Goal: Task Accomplishment & Management: Complete application form

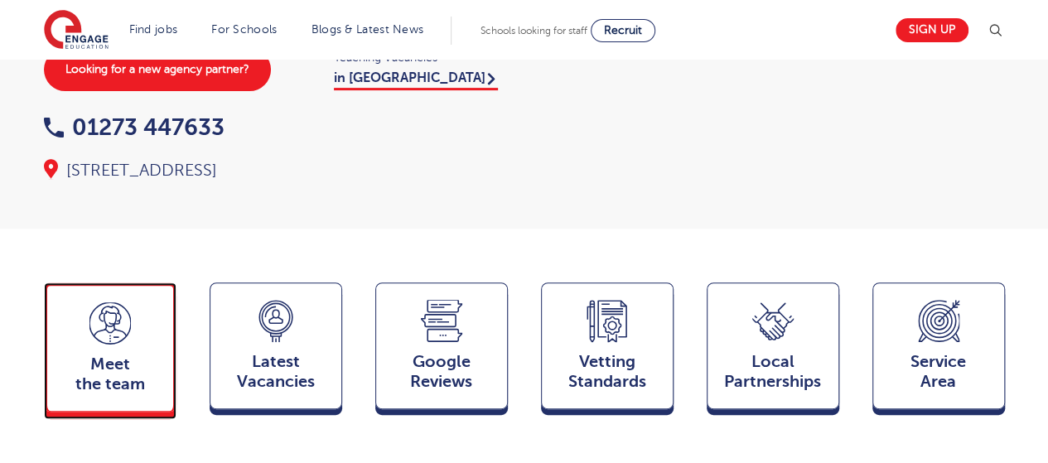
click at [136, 283] on div "Meet the team Team" at bounding box center [110, 347] width 133 height 129
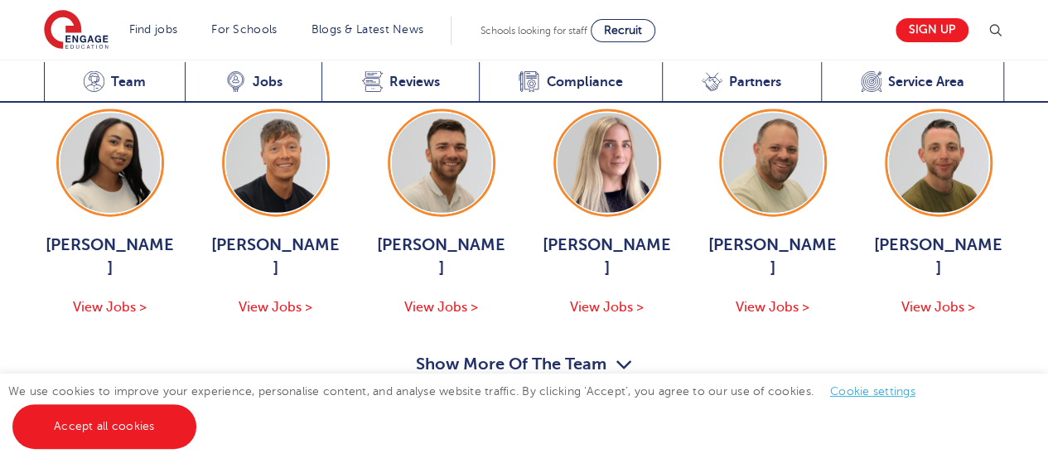
scroll to position [1848, 0]
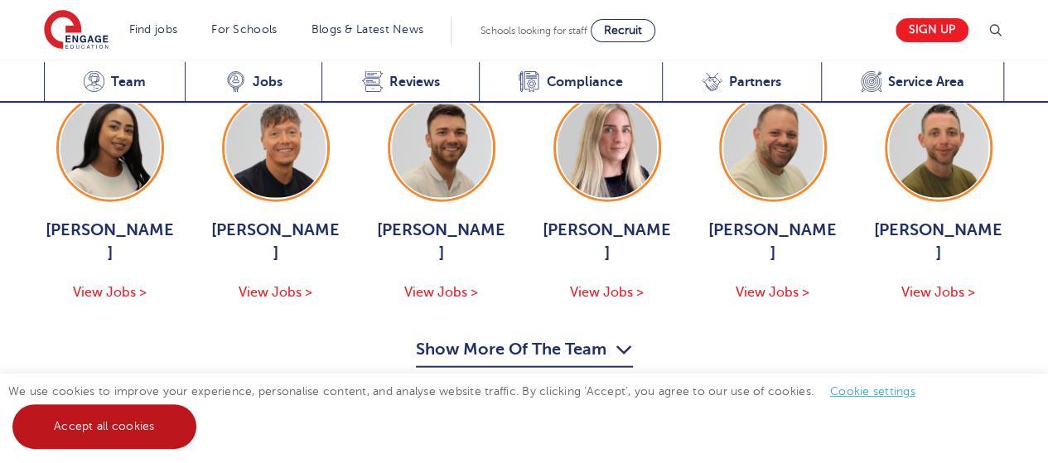
click at [166, 423] on link "Accept all cookies" at bounding box center [104, 426] width 184 height 45
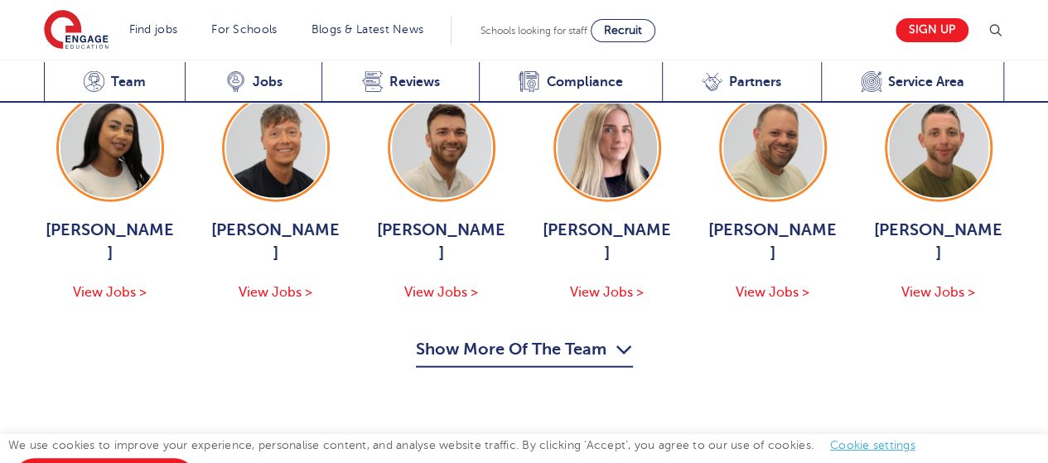
click at [554, 336] on button "Show More Of The Team" at bounding box center [524, 351] width 217 height 31
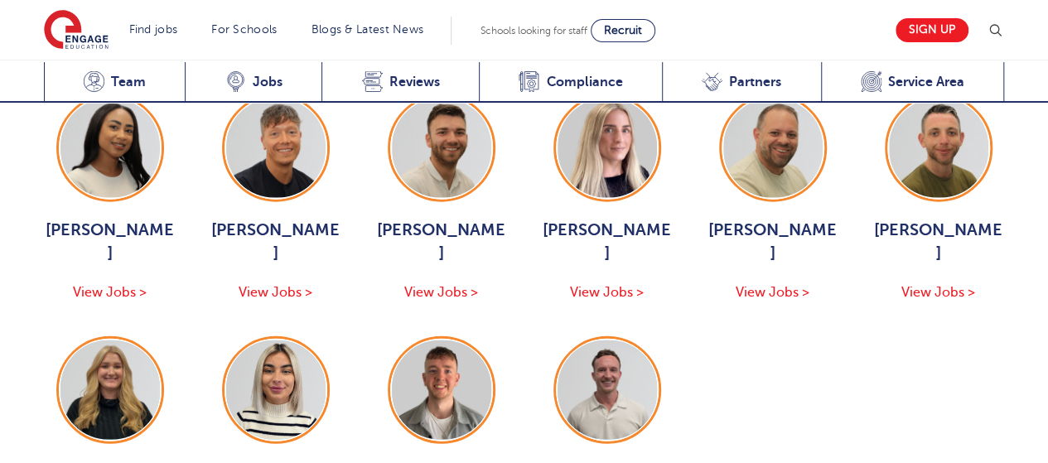
scroll to position [1765, 0]
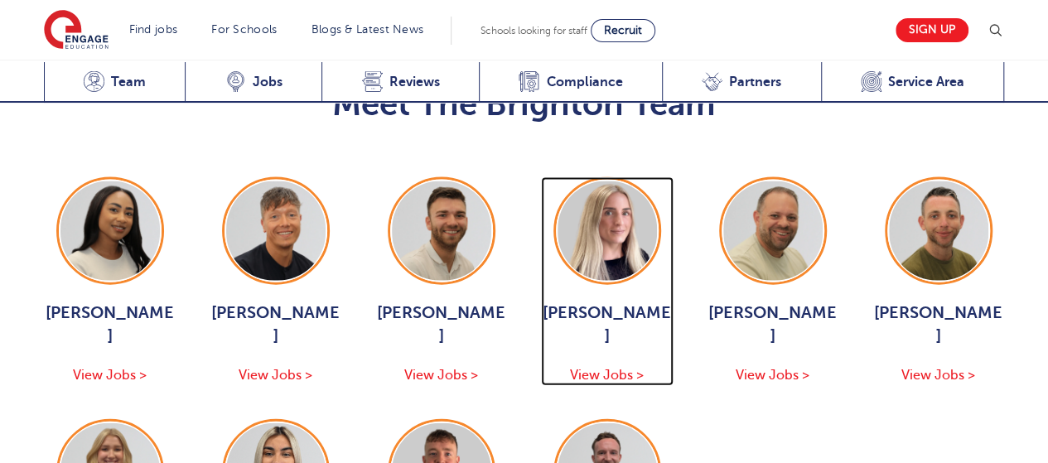
click at [634, 368] on span "View Jobs >" at bounding box center [607, 375] width 74 height 15
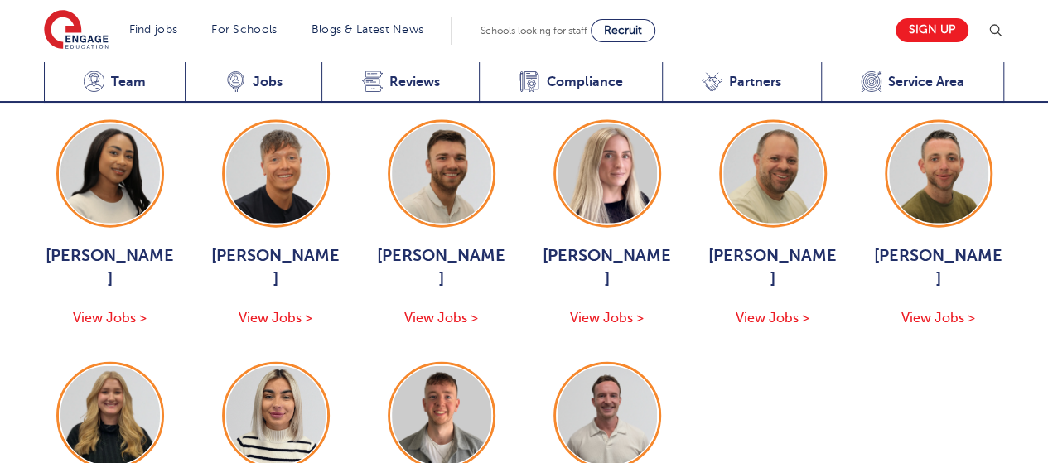
scroll to position [1848, 0]
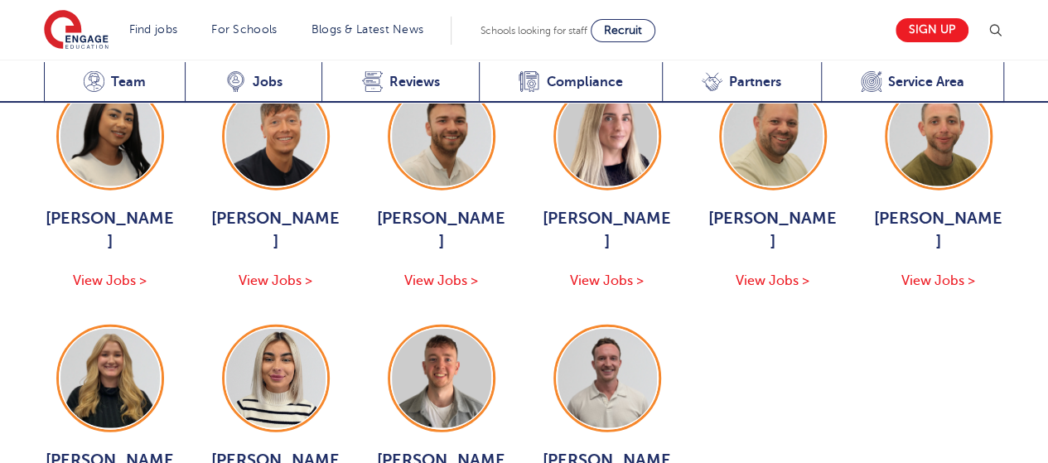
scroll to position [1931, 0]
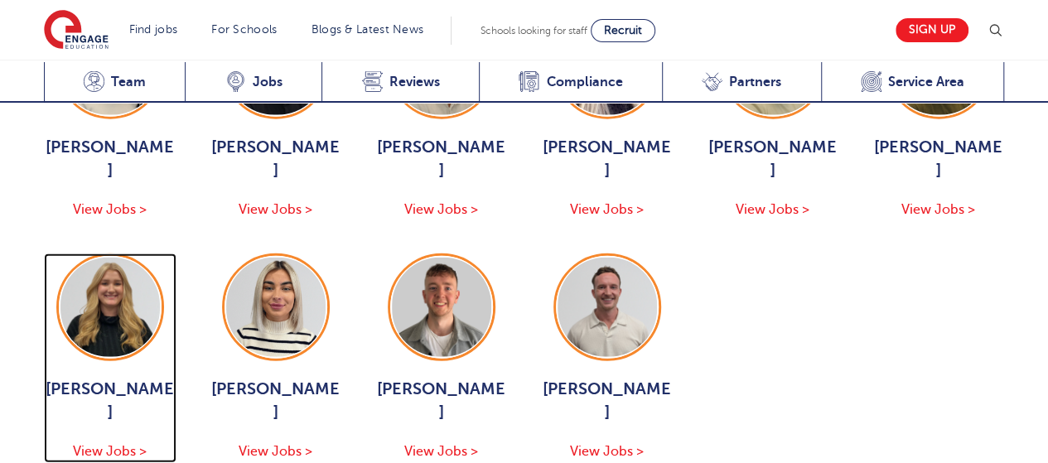
click at [123, 444] on span "View Jobs >" at bounding box center [110, 451] width 74 height 15
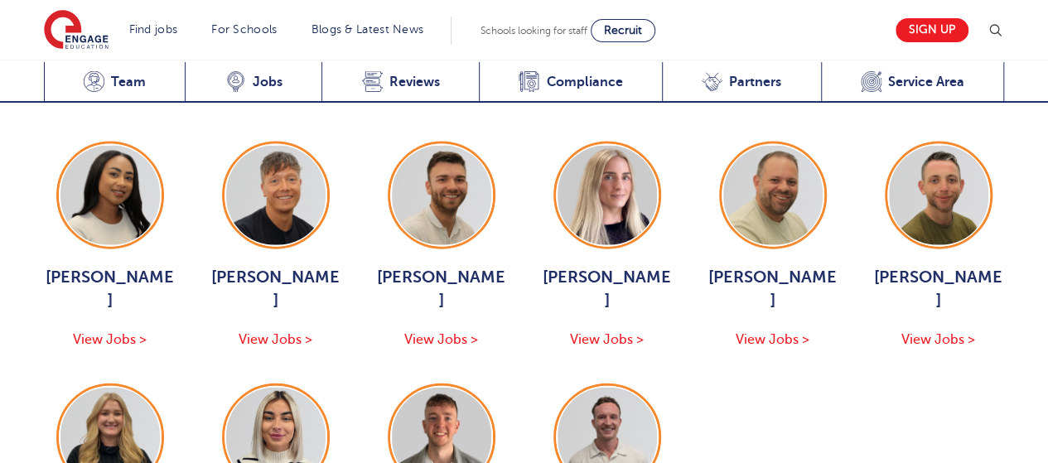
scroll to position [1765, 0]
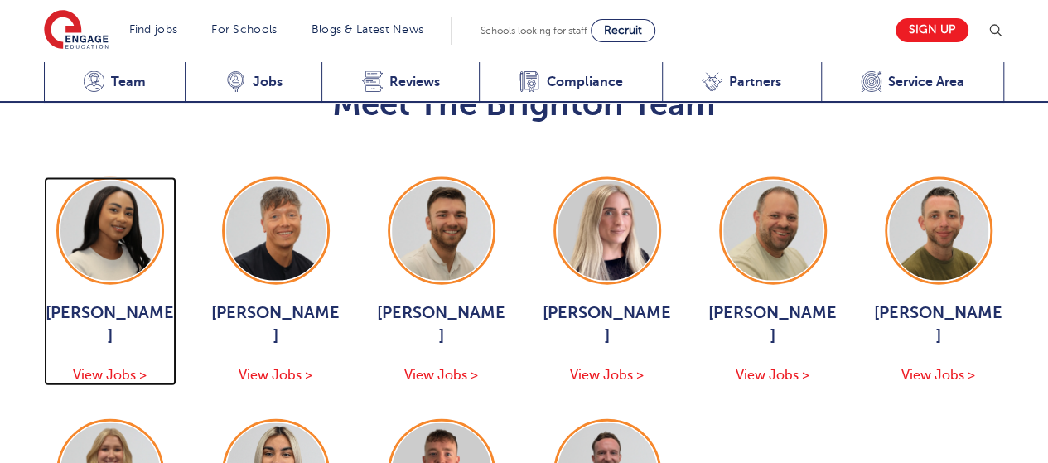
click at [135, 368] on span "View Jobs >" at bounding box center [110, 375] width 74 height 15
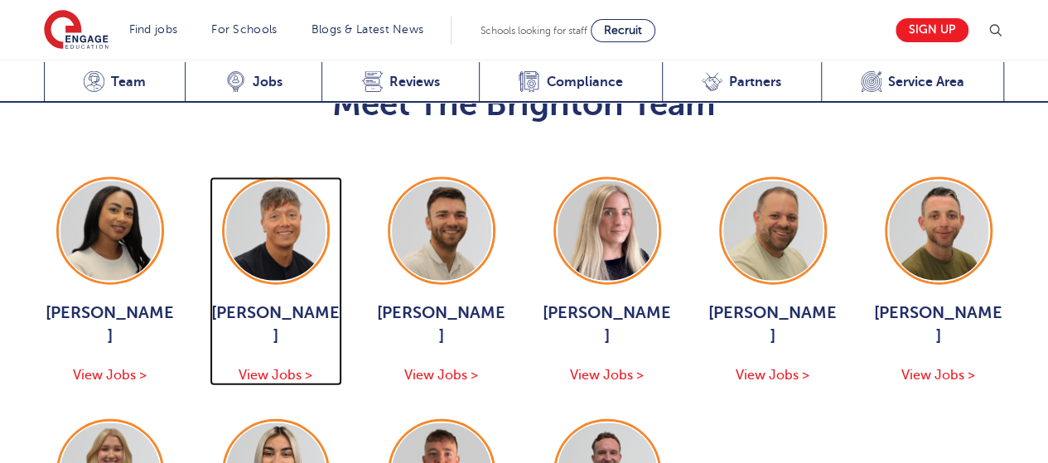
click at [290, 368] on span "View Jobs >" at bounding box center [276, 375] width 74 height 15
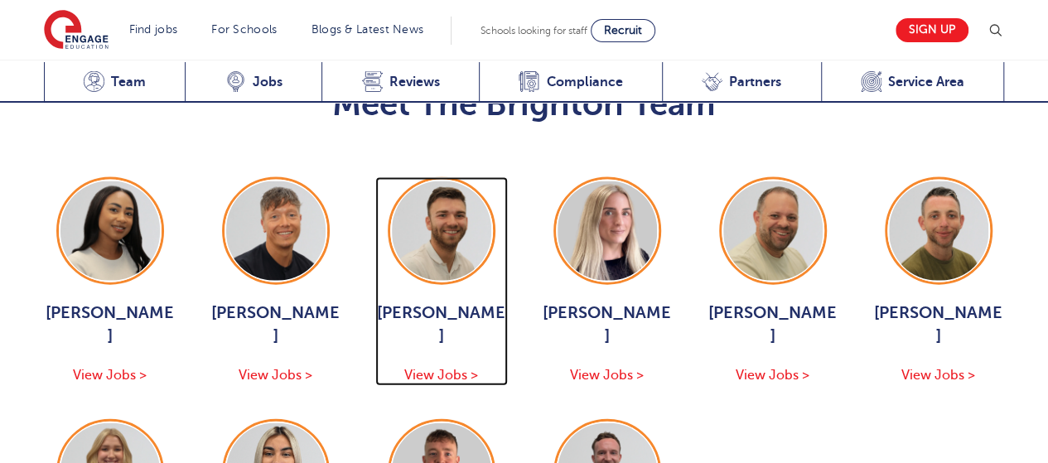
click at [436, 368] on span "View Jobs >" at bounding box center [441, 375] width 74 height 15
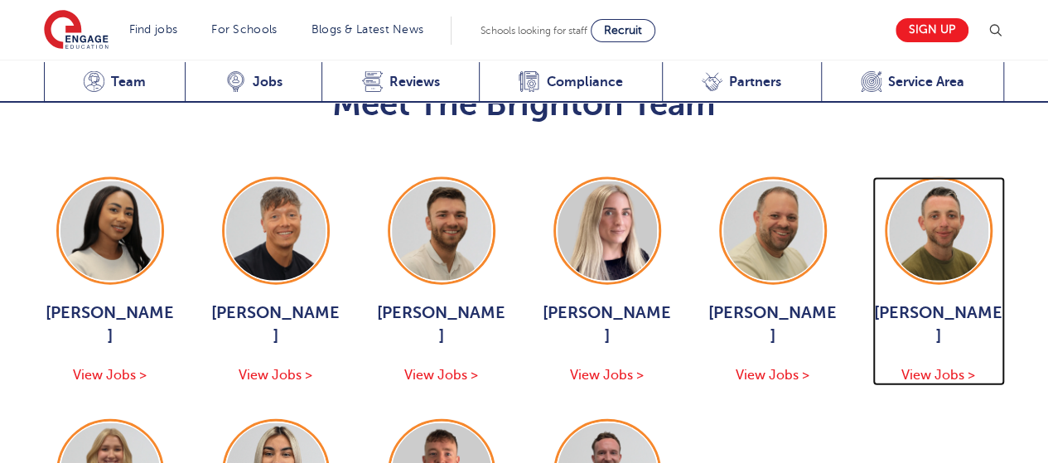
click at [939, 368] on span "View Jobs >" at bounding box center [939, 375] width 74 height 15
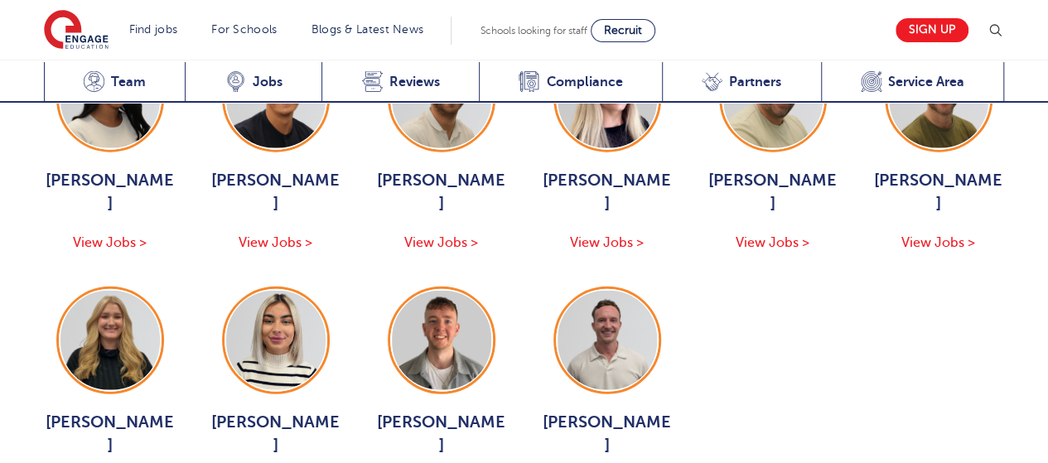
scroll to position [1931, 0]
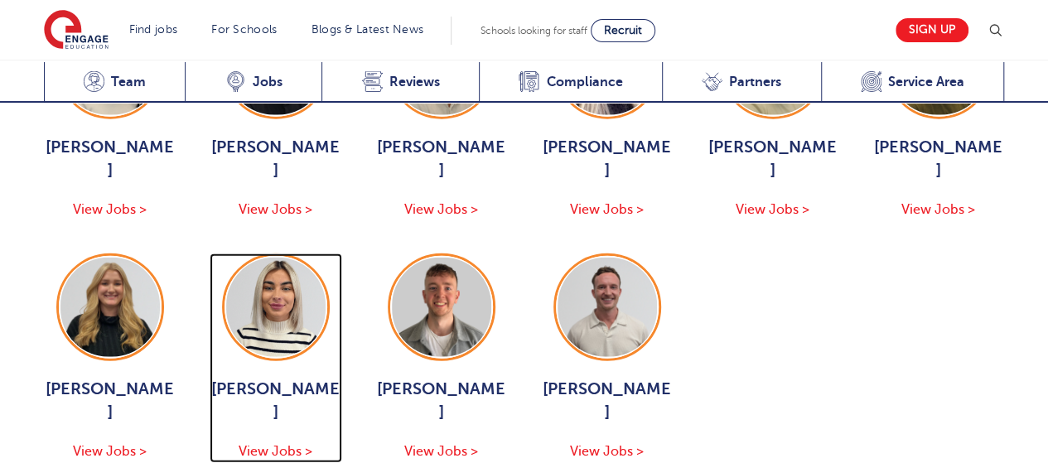
click at [296, 444] on span "View Jobs >" at bounding box center [276, 451] width 74 height 15
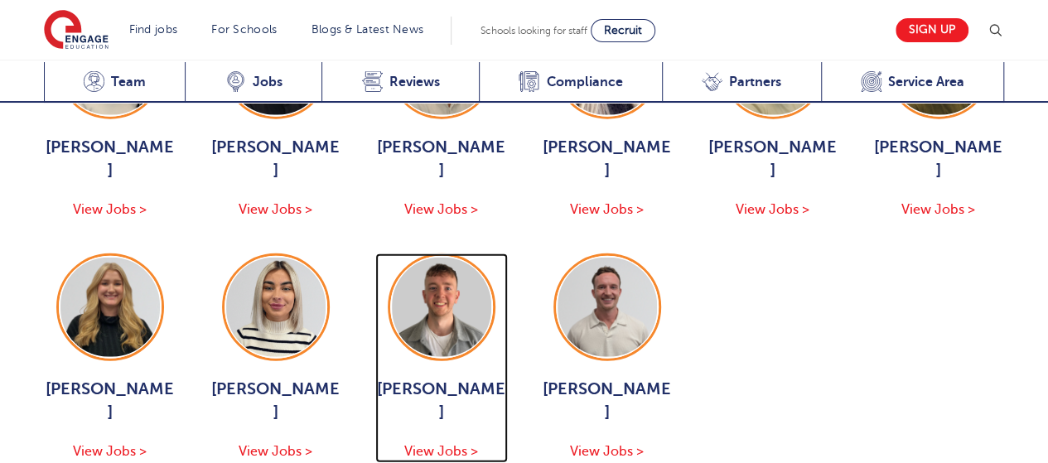
click at [438, 444] on span "View Jobs >" at bounding box center [441, 451] width 74 height 15
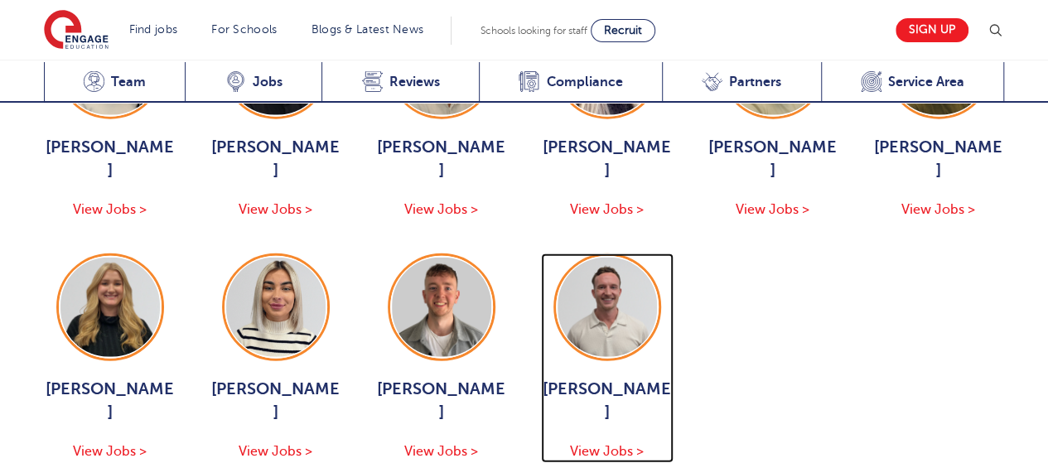
click at [620, 444] on span "View Jobs >" at bounding box center [607, 451] width 74 height 15
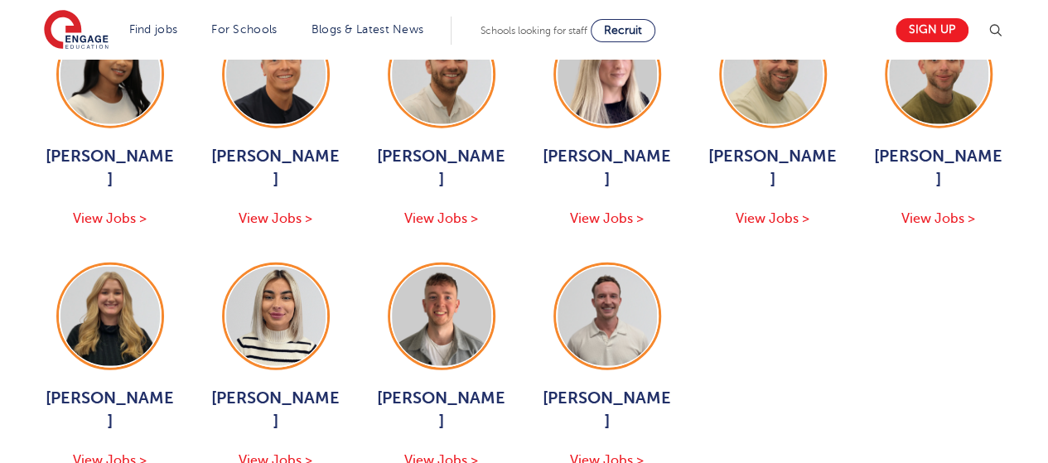
scroll to position [249, 0]
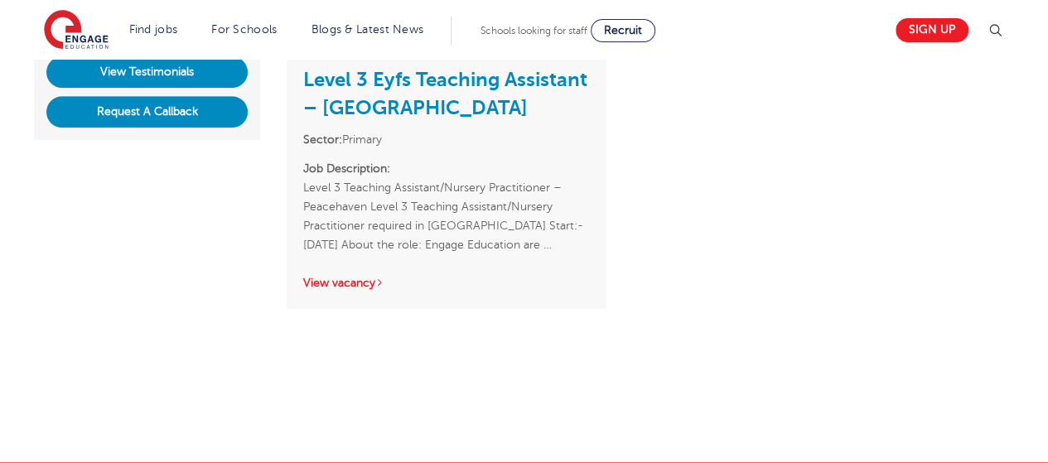
scroll to position [414, 0]
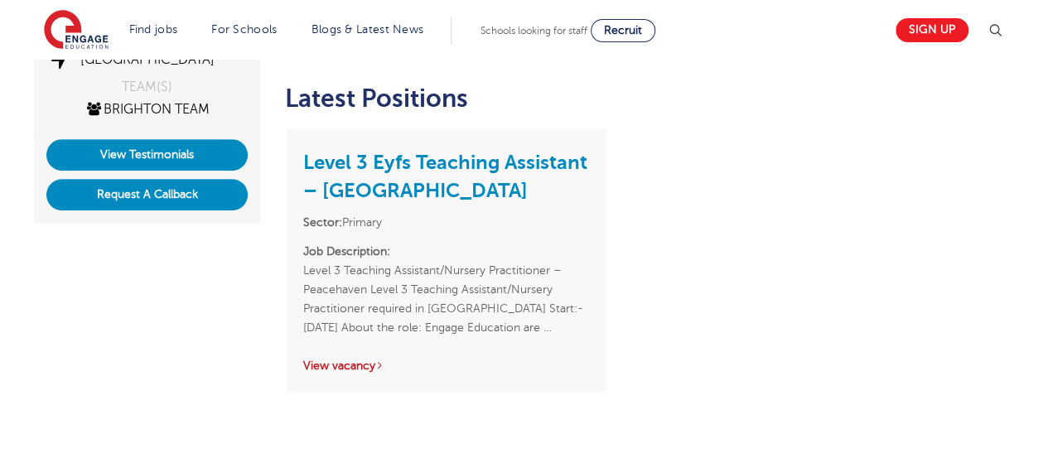
click at [351, 362] on link "View vacancy" at bounding box center [343, 366] width 81 height 12
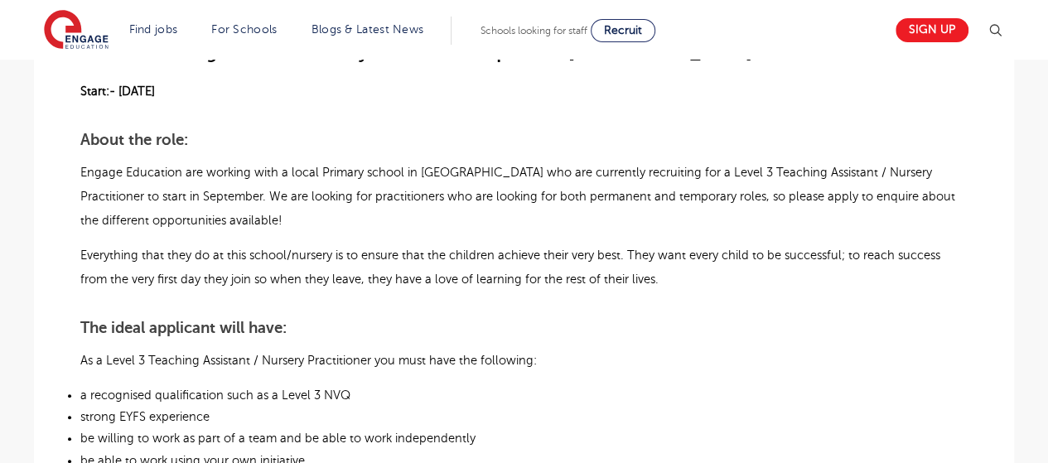
scroll to position [580, 0]
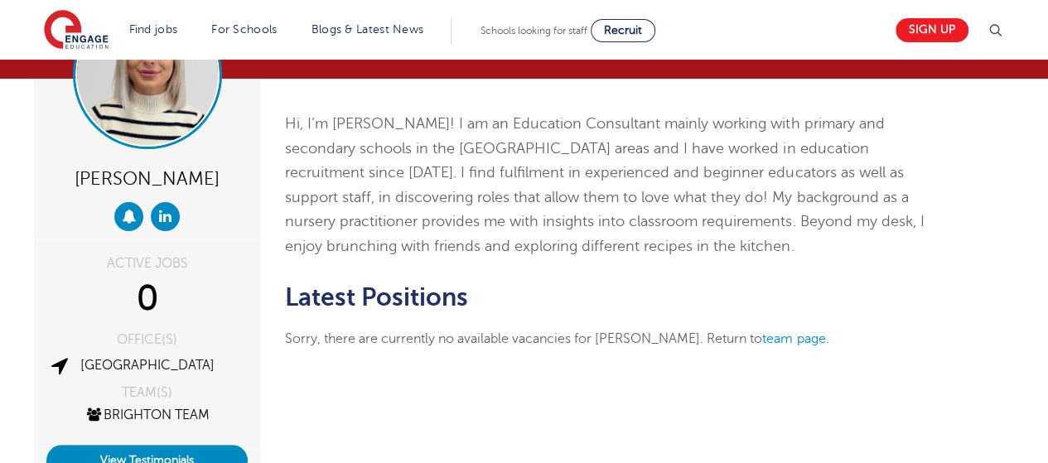
scroll to position [83, 0]
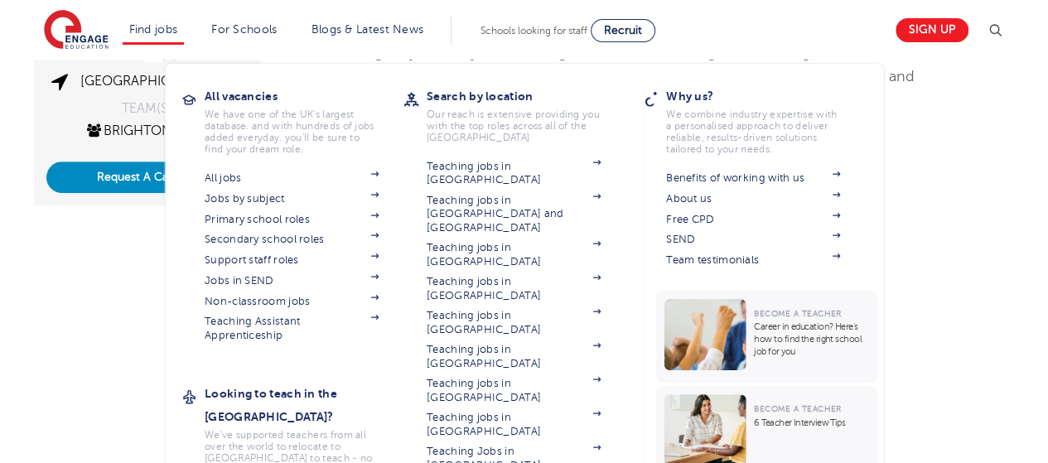
scroll to position [497, 0]
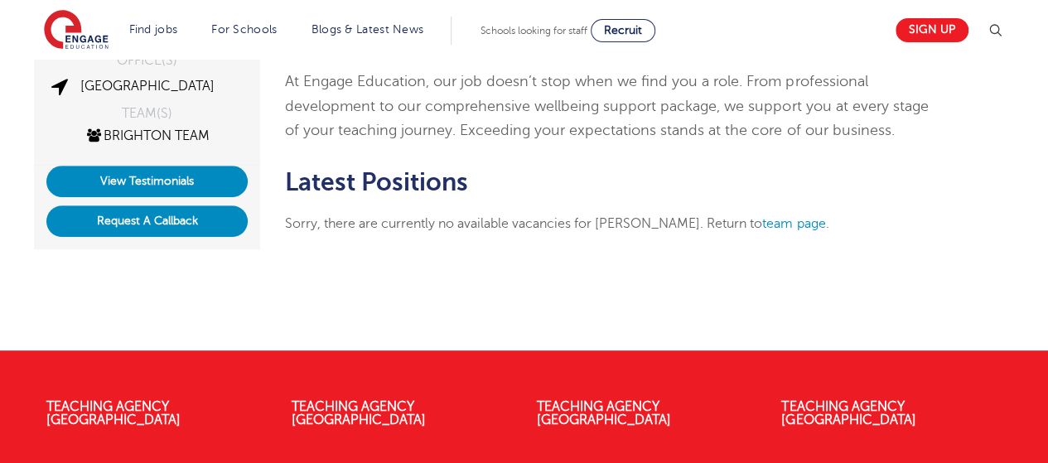
scroll to position [414, 0]
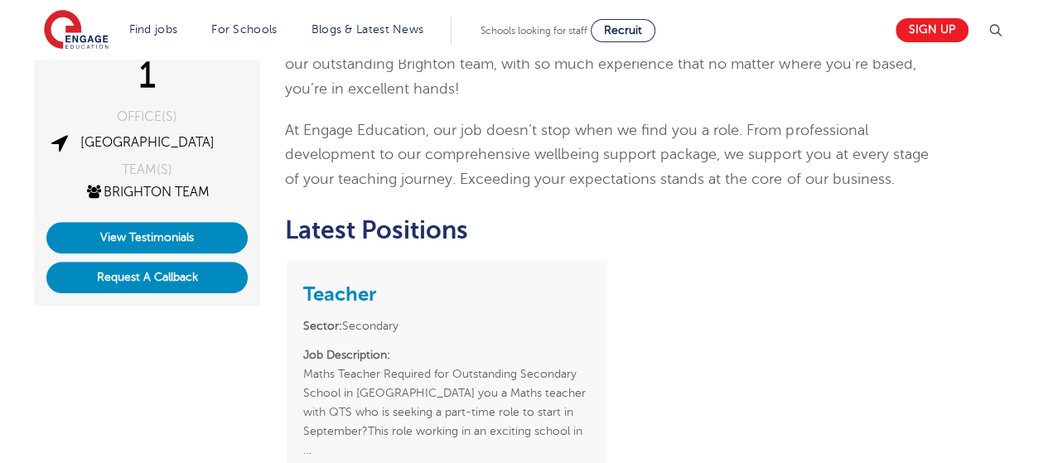
scroll to position [414, 0]
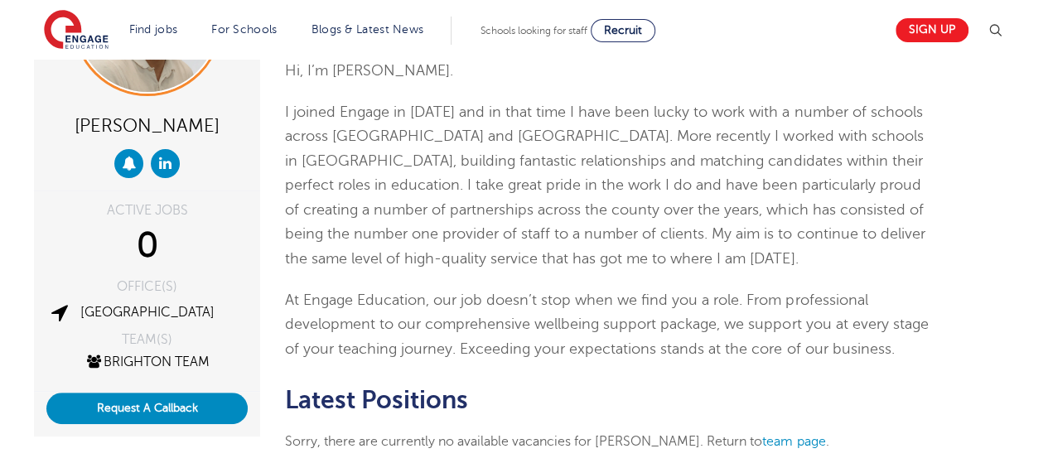
scroll to position [166, 0]
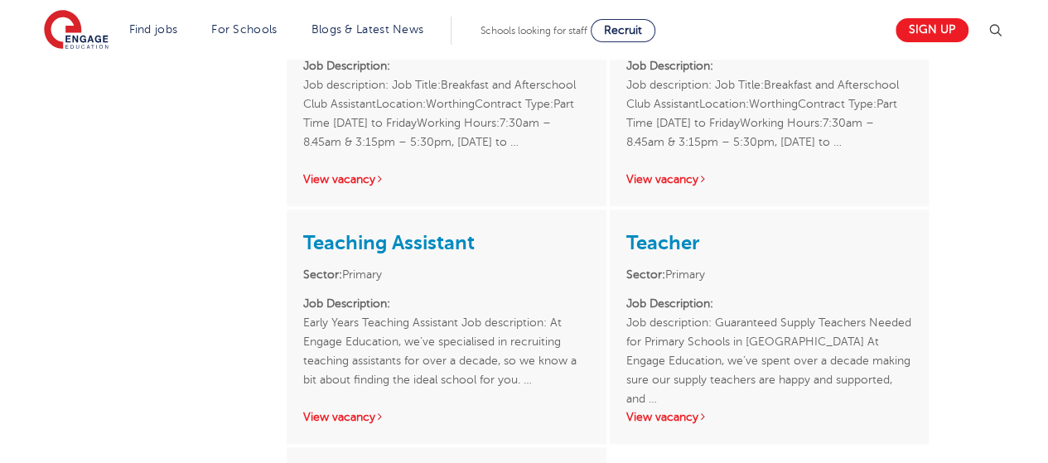
scroll to position [663, 0]
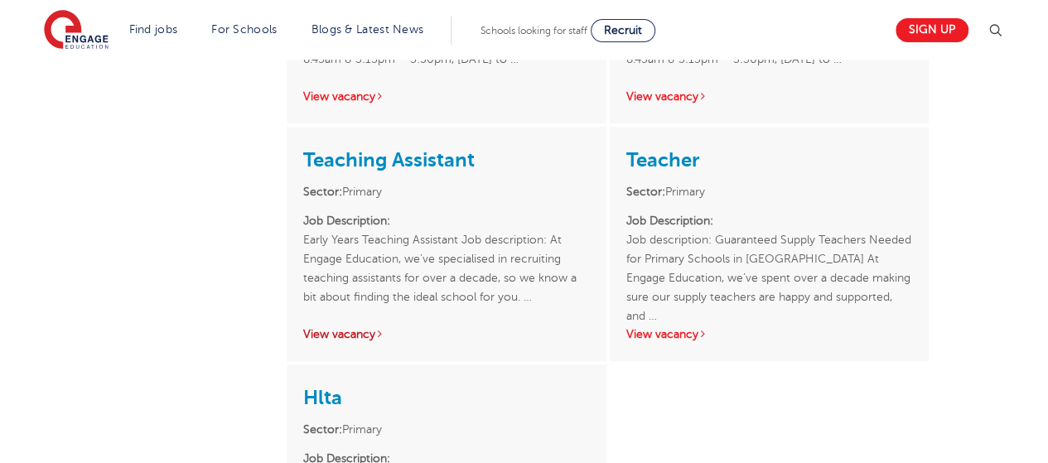
click at [351, 331] on link "View vacancy" at bounding box center [343, 334] width 81 height 12
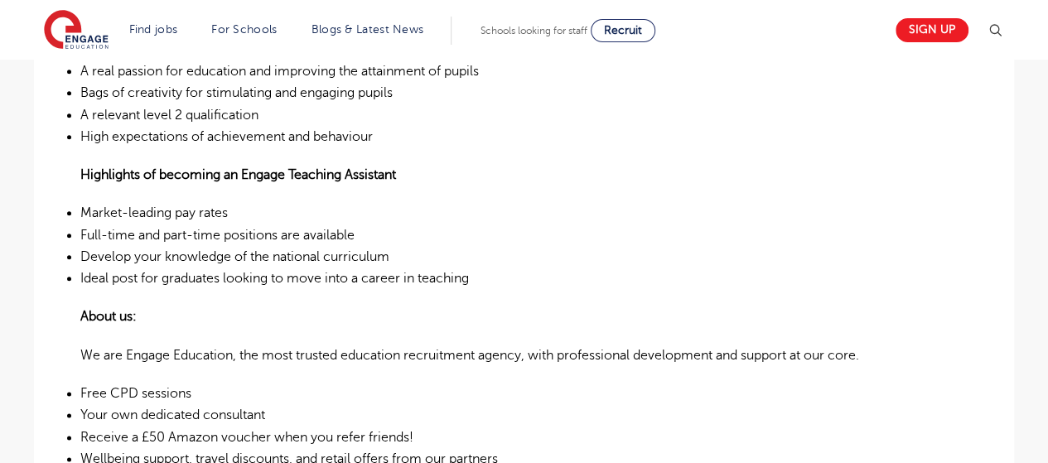
scroll to position [829, 0]
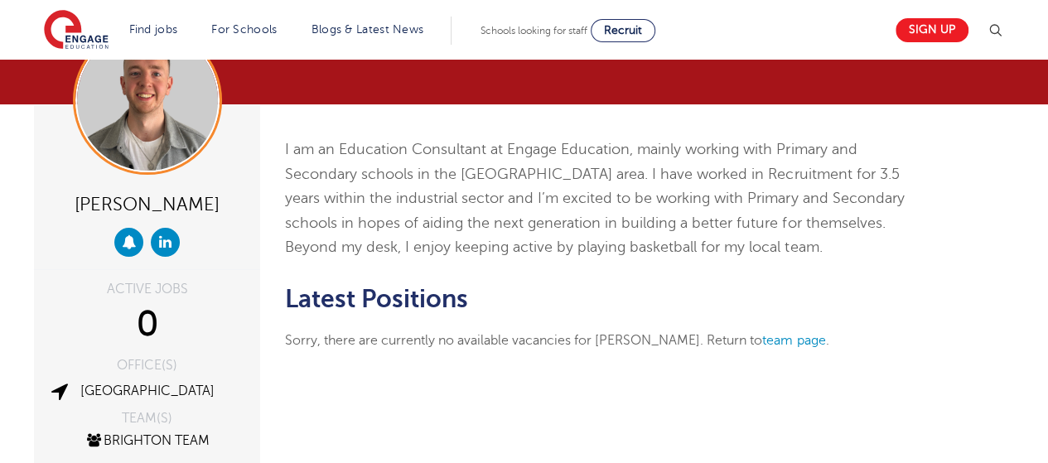
scroll to position [166, 0]
